Goal: Find specific page/section: Find specific page/section

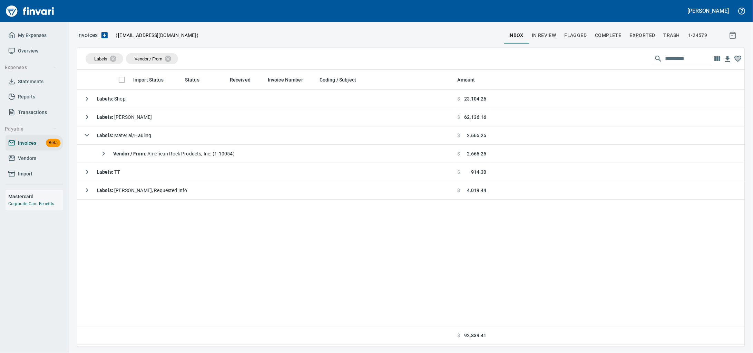
scroll to position [271, 655]
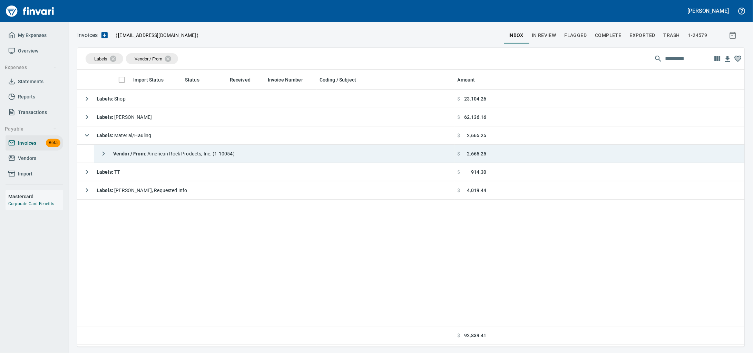
click at [163, 151] on div "Vendor / From : American Rock Products, Inc. (1-10054)" at bounding box center [166, 154] width 138 height 14
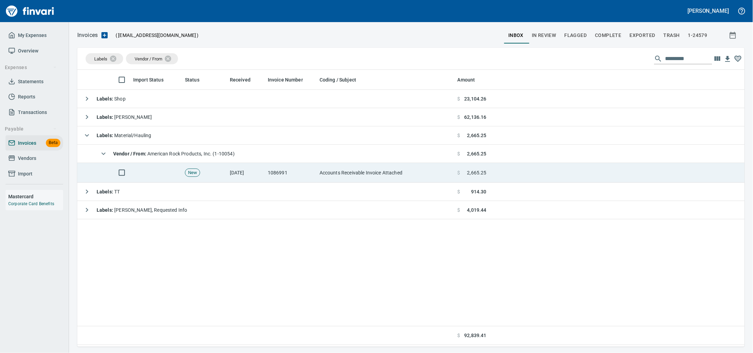
click at [325, 173] on td "Accounts Receivable Invoice Attached" at bounding box center [386, 173] width 138 height 20
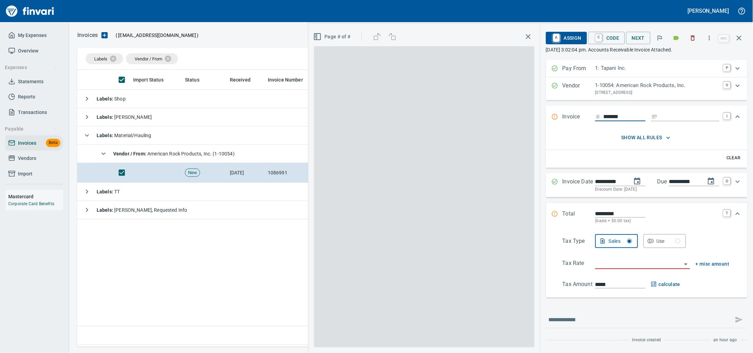
scroll to position [271, 654]
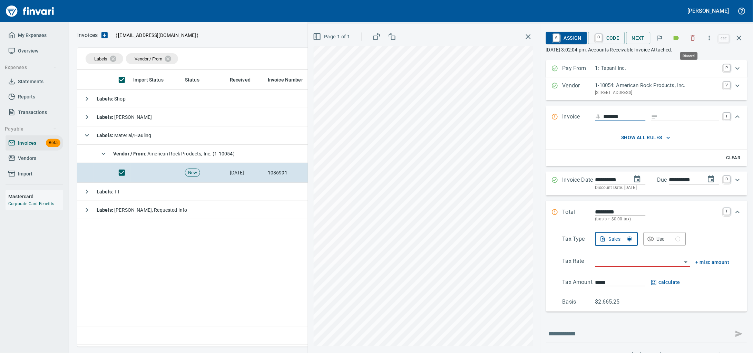
click at [693, 38] on icon "button" at bounding box center [693, 38] width 7 height 7
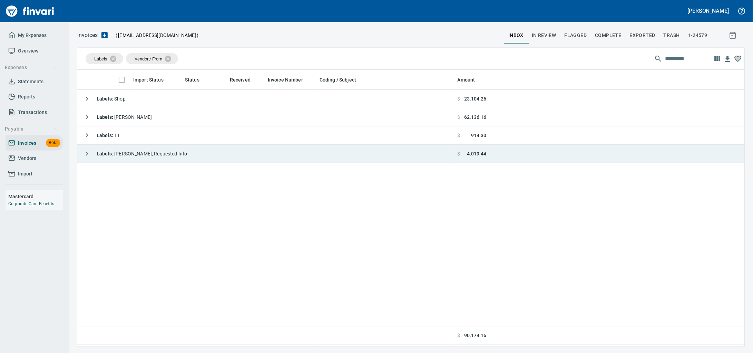
scroll to position [271, 655]
click at [177, 153] on td "Labels : [PERSON_NAME], Requested Info" at bounding box center [266, 154] width 378 height 18
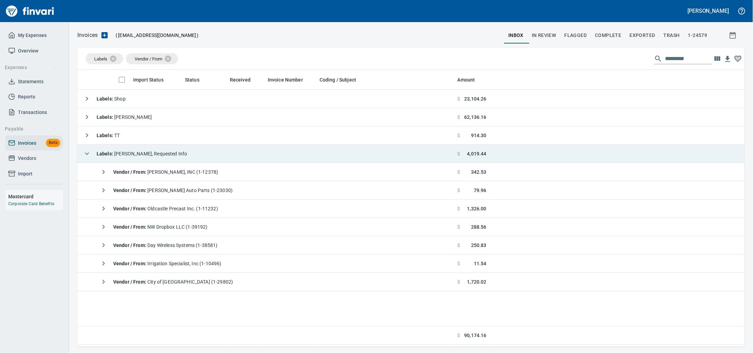
click at [177, 152] on td "Labels : [PERSON_NAME], Requested Info" at bounding box center [266, 154] width 378 height 18
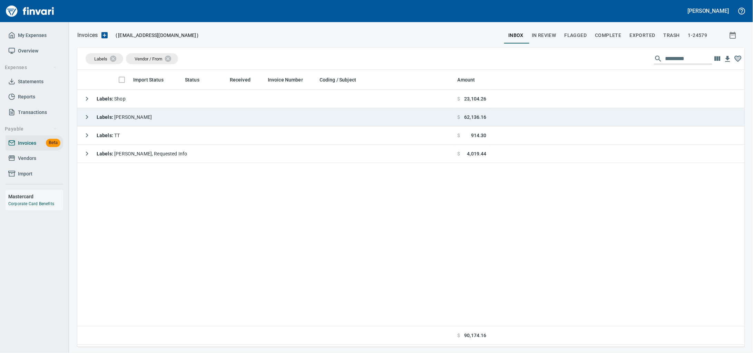
click at [174, 124] on td "Labels : [PERSON_NAME]" at bounding box center [266, 117] width 378 height 18
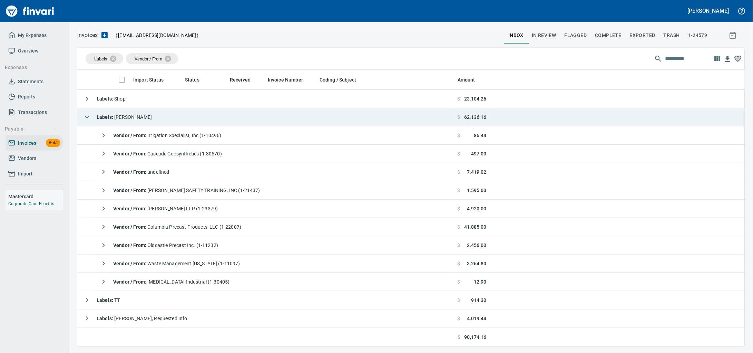
click at [175, 121] on td "Labels : [PERSON_NAME]" at bounding box center [266, 117] width 378 height 18
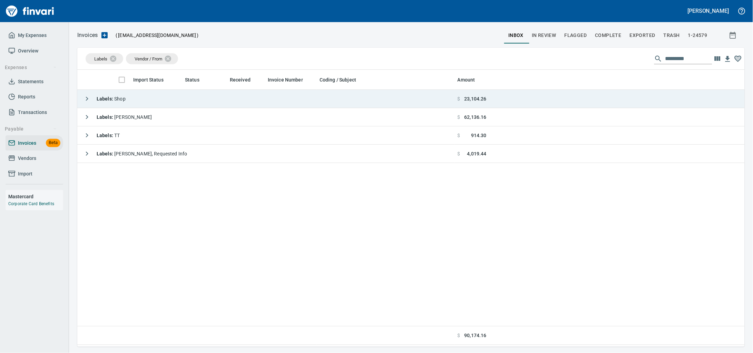
click at [184, 103] on td "Labels : Shop" at bounding box center [266, 99] width 378 height 18
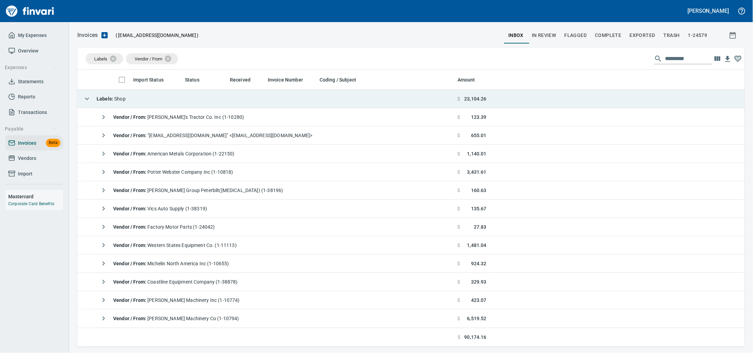
click at [185, 103] on td "Labels : Shop" at bounding box center [266, 99] width 378 height 18
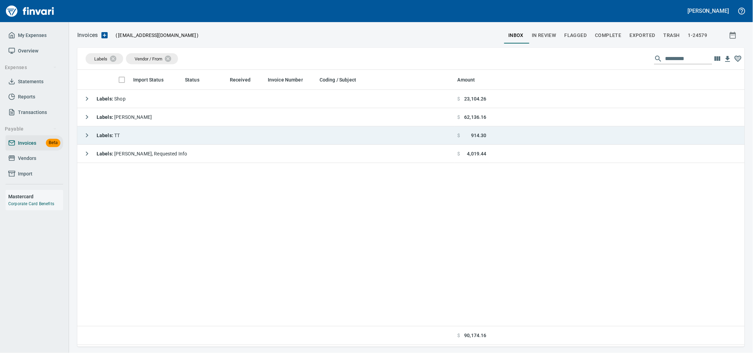
click at [182, 142] on td "Labels : TT" at bounding box center [266, 135] width 378 height 18
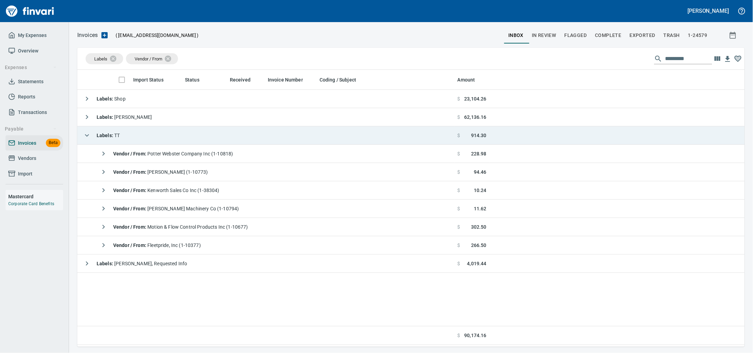
click at [182, 141] on td "Labels : TT" at bounding box center [266, 135] width 378 height 18
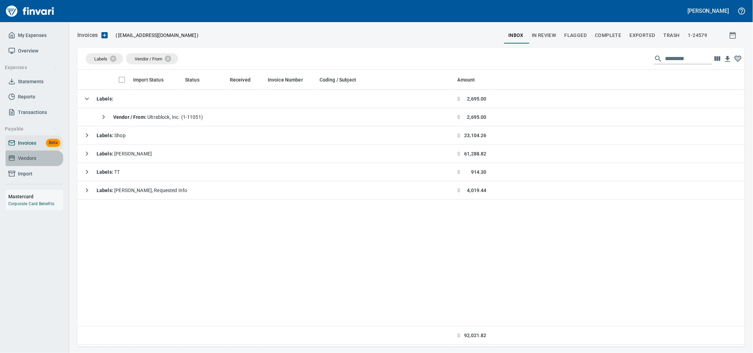
click at [32, 163] on span "Vendors" at bounding box center [27, 158] width 18 height 9
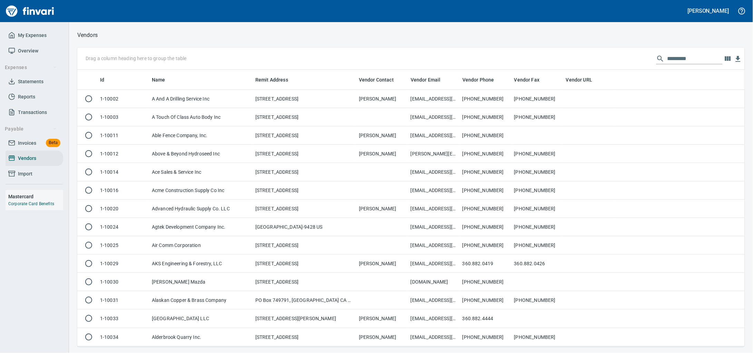
scroll to position [271, 655]
click at [668, 57] on input "text" at bounding box center [695, 58] width 55 height 11
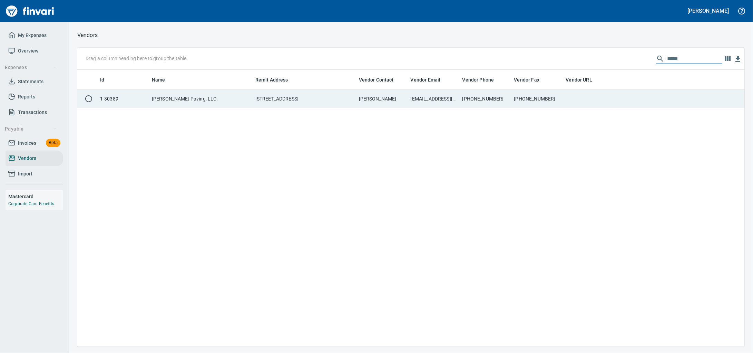
type input "*****"
click at [424, 98] on td "[EMAIL_ADDRESS][DOMAIN_NAME]" at bounding box center [434, 99] width 52 height 18
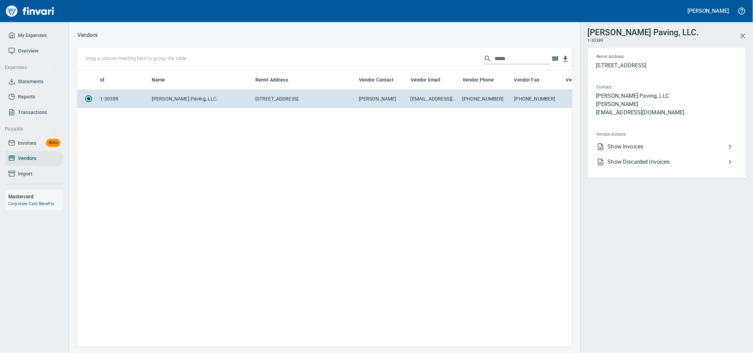
scroll to position [1, 1]
click at [659, 151] on span "Show Invoices" at bounding box center [667, 147] width 118 height 8
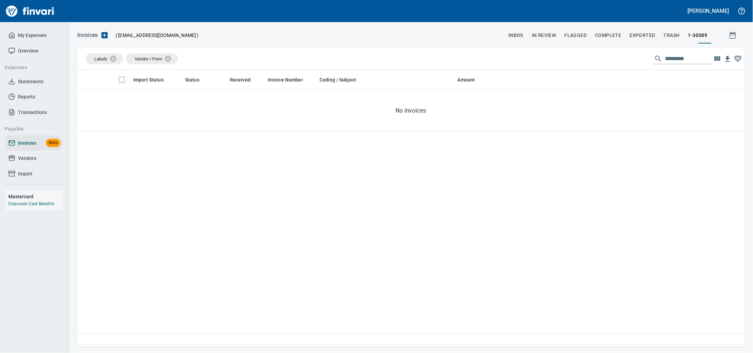
scroll to position [271, 655]
click at [36, 162] on span "Vendors" at bounding box center [27, 158] width 18 height 9
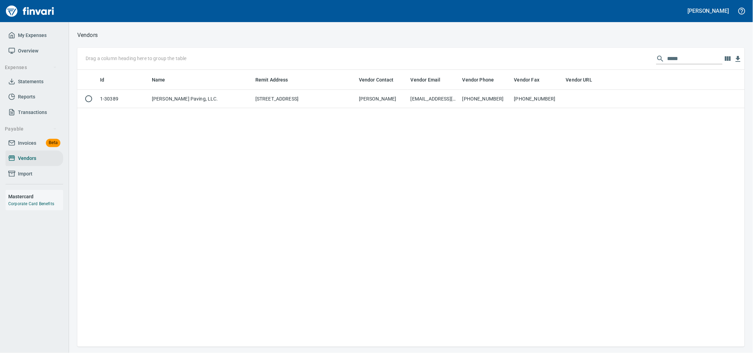
scroll to position [1, 1]
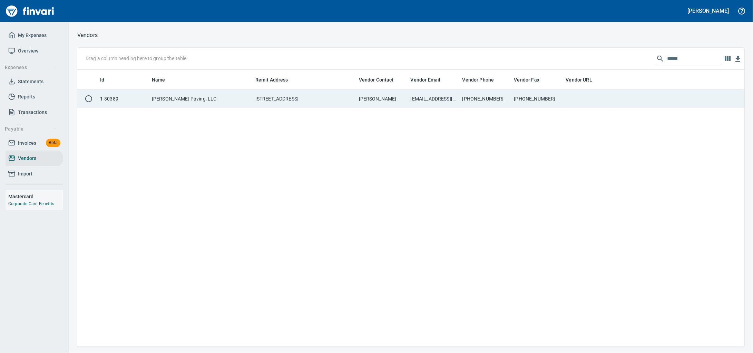
click at [562, 100] on td "[PHONE_NUMBER]" at bounding box center [538, 99] width 52 height 18
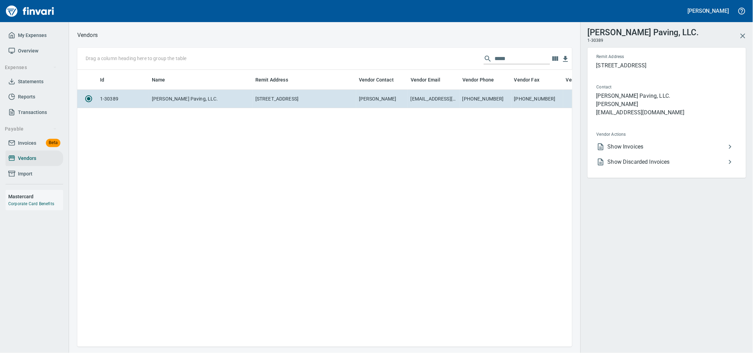
scroll to position [264, 489]
click at [675, 166] on span "Show Discarded Invoices" at bounding box center [667, 162] width 118 height 8
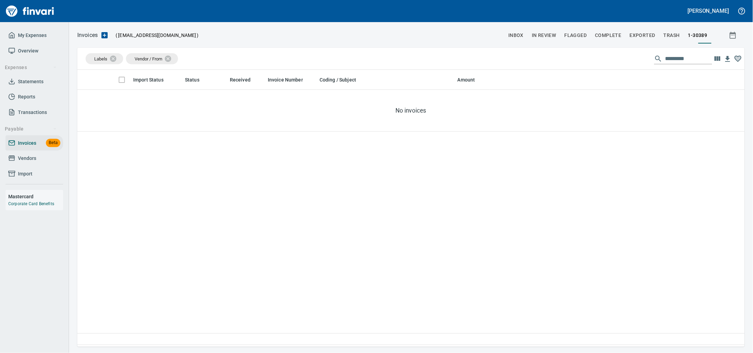
scroll to position [271, 655]
click at [26, 147] on span "Invoices" at bounding box center [27, 143] width 18 height 9
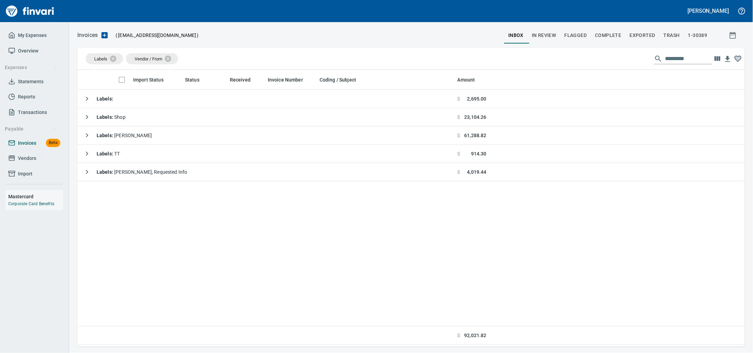
scroll to position [271, 655]
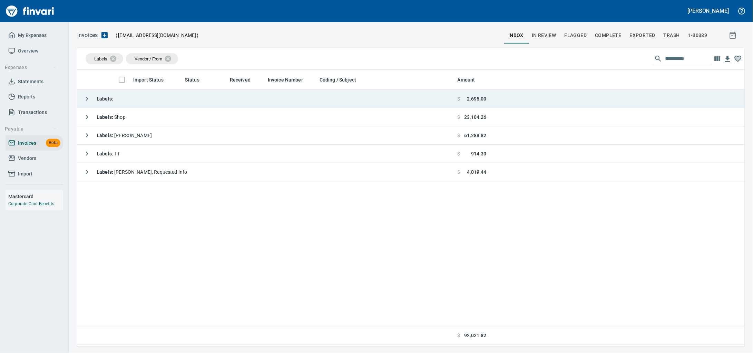
click at [143, 104] on td "Labels :" at bounding box center [266, 99] width 378 height 18
